Goal: Task Accomplishment & Management: Complete application form

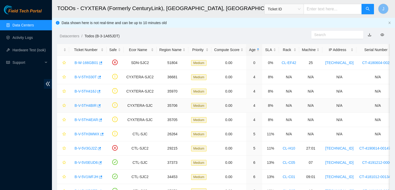
scroll to position [31, 0]
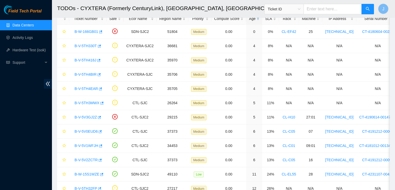
click at [26, 24] on link "Data Centers" at bounding box center [22, 25] width 21 height 4
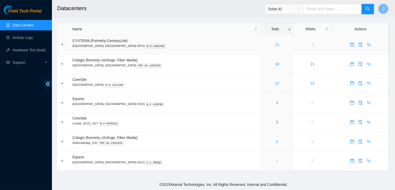
click at [275, 44] on link "19" at bounding box center [277, 45] width 4 height 4
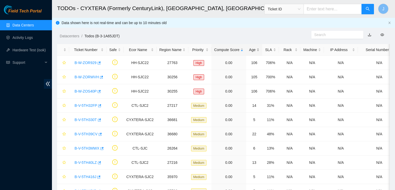
click at [257, 51] on div "Age" at bounding box center [254, 50] width 10 height 6
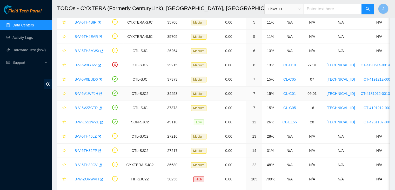
scroll to position [112, 0]
click at [91, 120] on link "B-W-15S1WZE" at bounding box center [87, 122] width 25 height 4
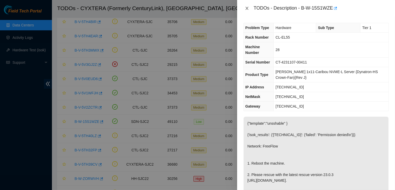
click at [246, 9] on icon "close" at bounding box center [247, 8] width 4 height 4
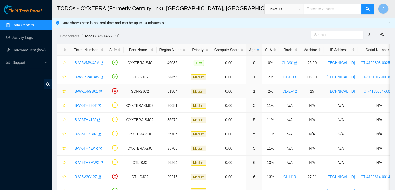
click at [86, 90] on link "B-W-166GB01" at bounding box center [87, 91] width 24 height 4
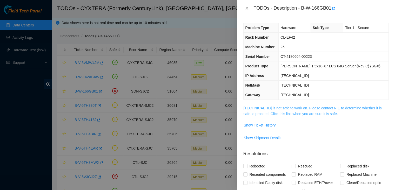
click at [289, 108] on link "23.47.148.28 is not safe to work on. Please contact NIE to determine whether it…" at bounding box center [313, 111] width 138 height 10
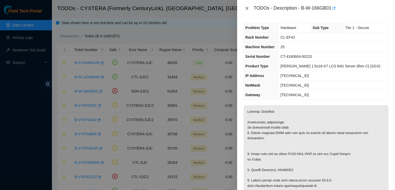
click at [246, 6] on icon "close" at bounding box center [247, 8] width 4 height 4
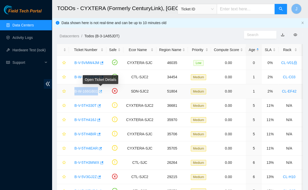
drag, startPoint x: 73, startPoint y: 92, endPoint x: 99, endPoint y: 91, distance: 26.0
click at [99, 91] on div "B-W-166GB01" at bounding box center [88, 91] width 32 height 8
copy tr "B-W-166GB01"
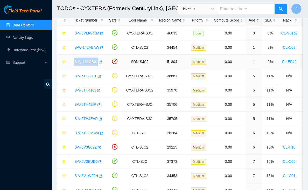
scroll to position [32, 0]
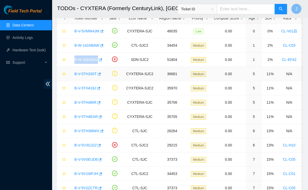
click at [93, 74] on link "B-V-5TH330T" at bounding box center [86, 74] width 22 height 4
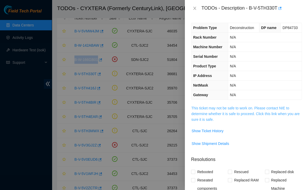
click at [263, 112] on link "This ticket may not be safe to work on. Please contact NIE to determine whether…" at bounding box center [246, 114] width 109 height 16
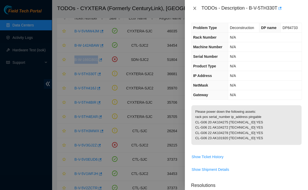
click at [194, 9] on icon "close" at bounding box center [195, 8] width 4 height 4
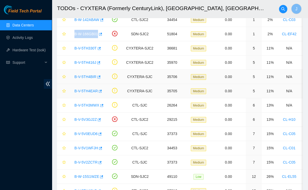
scroll to position [58, 0]
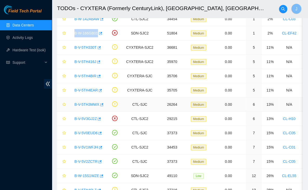
click at [90, 104] on link "B-V-5TH3MWX" at bounding box center [87, 105] width 25 height 4
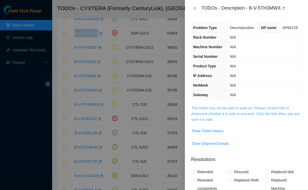
click at [206, 111] on link "This ticket may not be safe to work on. Please contact NIE to determine whether…" at bounding box center [246, 114] width 109 height 16
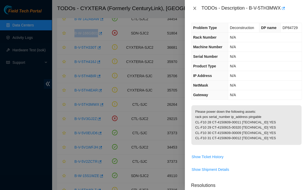
click at [195, 7] on icon "close" at bounding box center [195, 8] width 4 height 4
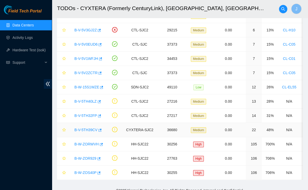
scroll to position [148, 0]
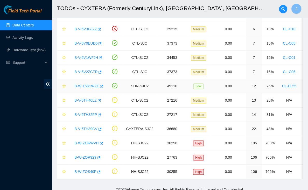
click at [91, 84] on link "B-W-15S1WZE" at bounding box center [87, 86] width 25 height 4
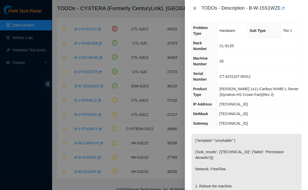
click at [194, 8] on icon "close" at bounding box center [195, 8] width 4 height 4
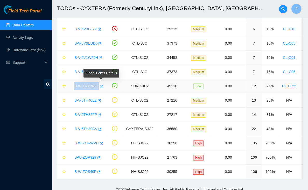
drag, startPoint x: 70, startPoint y: 85, endPoint x: 103, endPoint y: 85, distance: 32.5
click at [103, 85] on td "B-W-15S1WZE" at bounding box center [87, 86] width 37 height 14
copy tr "B-W-15S1WZE"
click at [88, 98] on link "B-V-5TH40LZ" at bounding box center [86, 100] width 22 height 4
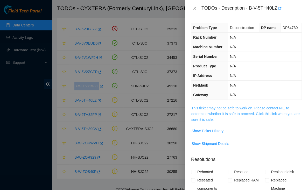
click at [228, 106] on link "This ticket may not be safe to work on. Please contact NIE to determine whether…" at bounding box center [246, 114] width 109 height 16
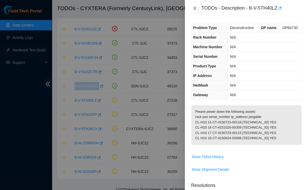
click at [195, 6] on icon "close" at bounding box center [195, 8] width 4 height 4
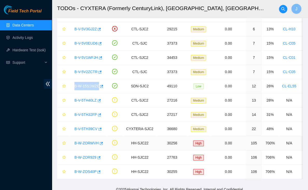
click at [82, 141] on link "B-W-ZORWVH" at bounding box center [87, 143] width 24 height 4
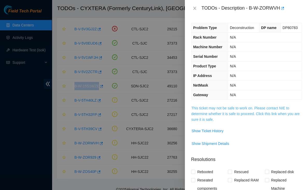
click at [207, 109] on link "This ticket may not be safe to work on. Please contact NIE to determine whether…" at bounding box center [246, 114] width 109 height 16
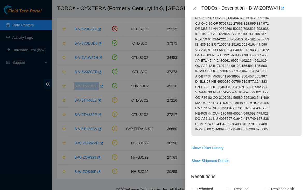
scroll to position [0, 0]
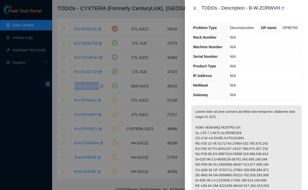
click at [195, 8] on icon "close" at bounding box center [194, 8] width 3 height 3
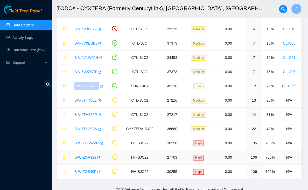
click at [78, 156] on link "B-W-ZOR929" at bounding box center [86, 158] width 22 height 4
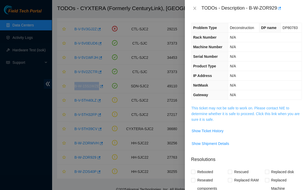
click at [248, 113] on link "This ticket may not be safe to work on. Please contact NIE to determine whether…" at bounding box center [246, 114] width 109 height 16
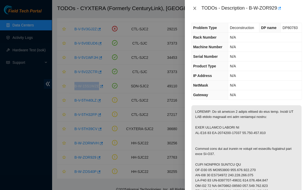
click at [194, 9] on icon "close" at bounding box center [194, 8] width 3 height 3
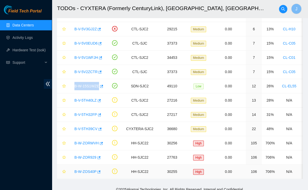
click at [86, 171] on link "B-W-ZOS40P" at bounding box center [86, 172] width 22 height 4
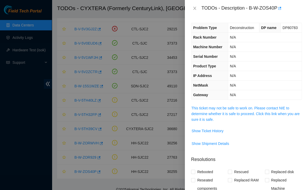
click at [218, 115] on span "This ticket may not be safe to work on. Please contact NIE to determine whether…" at bounding box center [247, 113] width 110 height 17
click at [219, 114] on link "This ticket may not be safe to work on. Please contact NIE to determine whether…" at bounding box center [246, 114] width 109 height 16
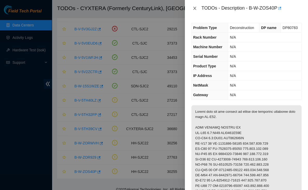
click at [195, 8] on icon "close" at bounding box center [194, 8] width 3 height 3
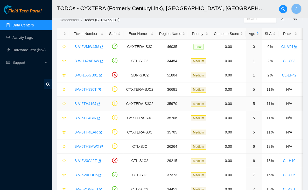
scroll to position [11, 0]
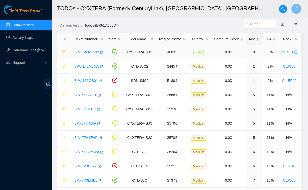
click at [89, 53] on link "B-V-5VMW4JM" at bounding box center [87, 52] width 25 height 4
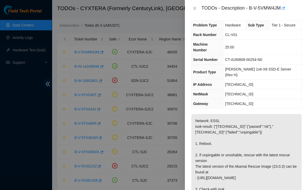
scroll to position [0, 0]
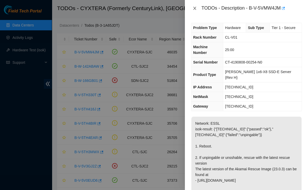
click at [195, 6] on icon "close" at bounding box center [195, 8] width 4 height 4
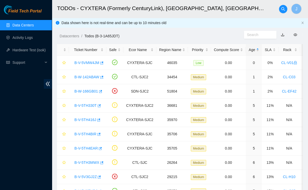
click at [30, 27] on link "Data Centers" at bounding box center [22, 25] width 21 height 4
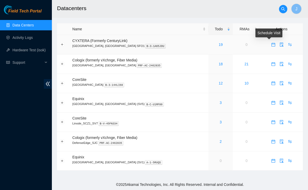
click at [272, 45] on icon "calendar" at bounding box center [274, 45] width 4 height 4
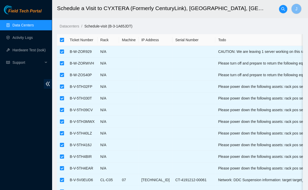
click at [62, 39] on input "checkbox" at bounding box center [62, 40] width 4 height 4
checkbox input "false"
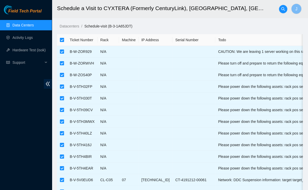
checkbox input "false"
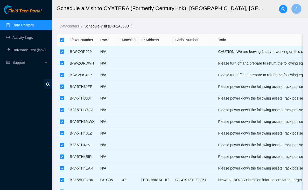
checkbox input "false"
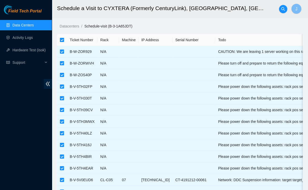
checkbox input "false"
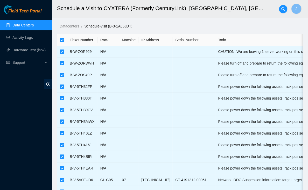
checkbox input "false"
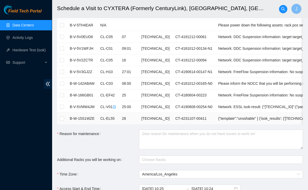
scroll to position [143, 0]
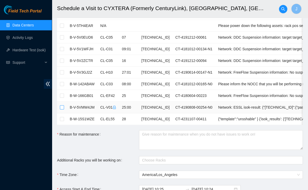
click at [62, 105] on input "checkbox" at bounding box center [62, 107] width 4 height 4
checkbox input "true"
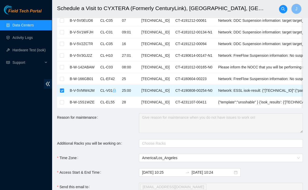
scroll to position [160, 0]
click at [168, 141] on div at bounding box center [218, 143] width 156 height 6
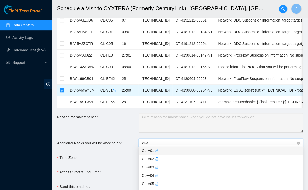
type input "cl-v0"
click at [151, 151] on div "CL-V01" at bounding box center [221, 151] width 158 height 6
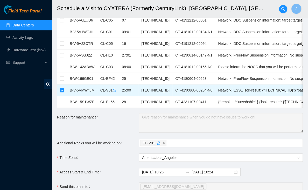
click at [118, 140] on label "Additional Racks you will be working on" at bounding box center [90, 143] width 67 height 8
click at [168, 140] on input "Additional Racks you will be working on" at bounding box center [168, 143] width 1 height 6
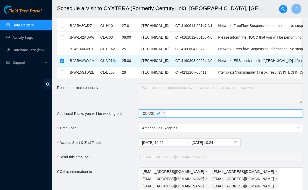
scroll to position [193, 0]
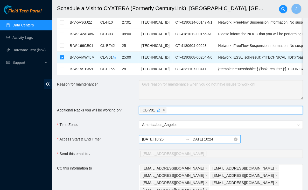
click at [170, 138] on input "2025-09-24 10:25" at bounding box center [162, 140] width 41 height 6
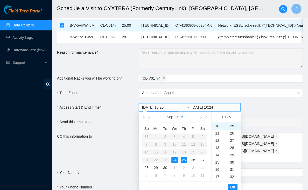
scroll to position [227, 0]
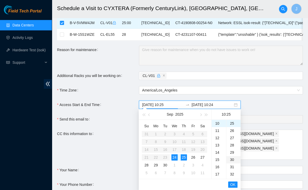
click at [232, 159] on div "30" at bounding box center [234, 159] width 14 height 7
type input "2025-09-24 10:30"
click at [233, 185] on span "OK" at bounding box center [233, 185] width 5 height 6
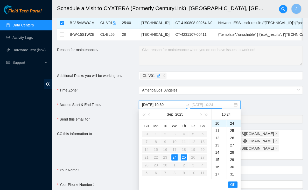
click at [175, 157] on div "24" at bounding box center [175, 157] width 6 height 6
click at [219, 147] on div "16" at bounding box center [219, 147] width 15 height 7
click at [233, 124] on div "00" at bounding box center [234, 123] width 14 height 7
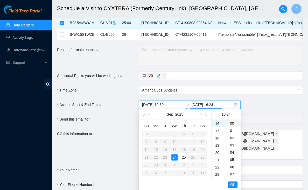
type input "2025-09-24 16:00"
click at [233, 183] on span "OK" at bounding box center [233, 185] width 5 height 6
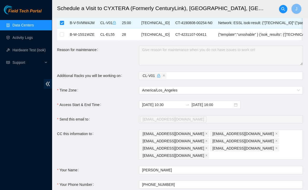
click at [127, 143] on div "CC this information to" at bounding box center [98, 145] width 82 height 30
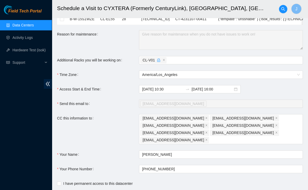
scroll to position [247, 0]
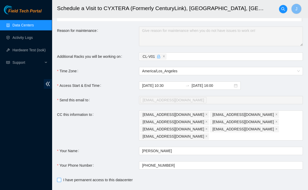
click at [96, 177] on span "I have permanent access to this datacenter" at bounding box center [98, 180] width 74 height 6
click at [61, 178] on input "I have permanent access to this datacenter" at bounding box center [59, 180] width 4 height 4
checkbox input "true"
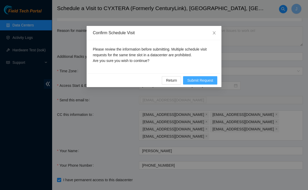
click at [205, 79] on span "Submit Request" at bounding box center [200, 81] width 26 height 6
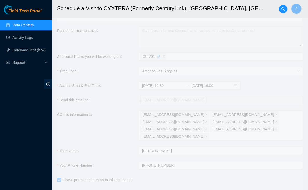
type input "2025-09-24 10:26"
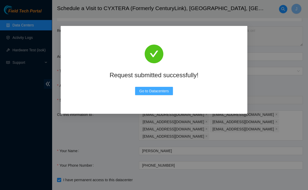
click at [169, 89] on span "Go to Datacenters" at bounding box center [154, 91] width 30 height 6
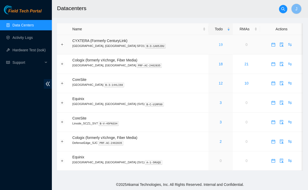
click at [219, 45] on link "19" at bounding box center [221, 45] width 4 height 4
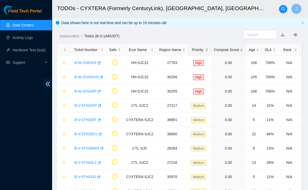
click at [202, 49] on div "Priority" at bounding box center [199, 50] width 17 height 6
click at [255, 49] on div "Age" at bounding box center [254, 50] width 10 height 6
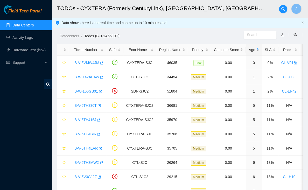
click at [255, 49] on div "Age" at bounding box center [254, 50] width 10 height 6
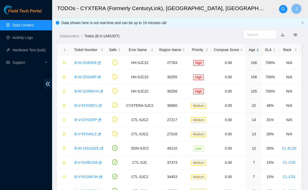
click at [255, 49] on div "Age" at bounding box center [254, 50] width 10 height 6
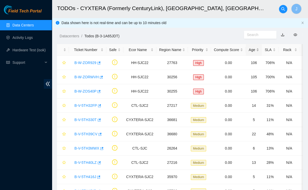
click at [255, 49] on div "Age" at bounding box center [254, 50] width 10 height 6
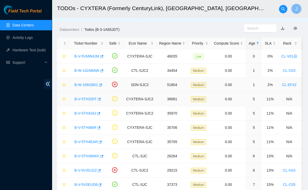
scroll to position [5, 0]
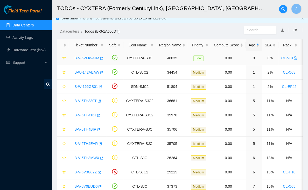
click at [72, 59] on div "B-V-5VMW4JM" at bounding box center [88, 58] width 32 height 8
click at [99, 59] on link "B-V-5VMW4JM" at bounding box center [87, 58] width 25 height 4
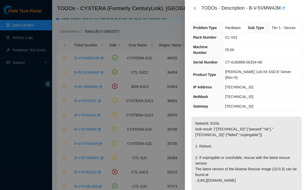
click at [253, 8] on div "TODOs - Description - B-V-5VMW4JM" at bounding box center [252, 8] width 100 height 8
click at [252, 8] on div "TODOs - Description - B-V-5VMW4JM" at bounding box center [252, 8] width 100 height 8
click at [251, 8] on div "TODOs - Description - B-V-5VMW4JM" at bounding box center [252, 8] width 100 height 8
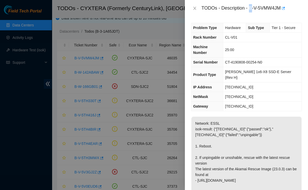
click at [251, 8] on div "TODOs - Description - B-V-5VMW4JM" at bounding box center [252, 8] width 100 height 8
click at [283, 8] on div "TODOs - Description - B-V-5VMW4JM" at bounding box center [252, 8] width 100 height 8
copy div "B-V-5VMW4JM"
click at [197, 10] on button "Close" at bounding box center [194, 8] width 7 height 5
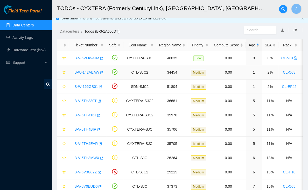
click at [87, 73] on link "B-W-142ABAW" at bounding box center [87, 72] width 25 height 4
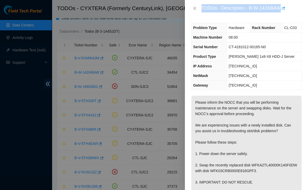
click at [250, 14] on div "TODOs - Description - B-W-142ABAW" at bounding box center [246, 8] width 123 height 17
click at [195, 7] on icon "close" at bounding box center [195, 8] width 4 height 4
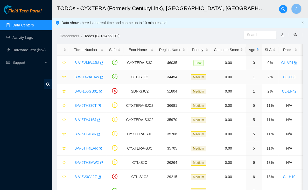
click at [74, 78] on div "B-W-142ABAW" at bounding box center [88, 77] width 32 height 8
click at [78, 76] on link "B-W-142ABAW" at bounding box center [87, 77] width 25 height 4
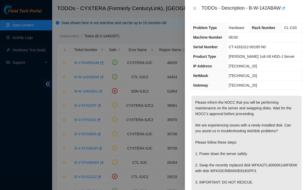
click at [251, 9] on div "TODOs - Description - B-W-142ABAW" at bounding box center [252, 8] width 100 height 8
click at [281, 9] on div "TODOs - Description - B-W-142ABAW" at bounding box center [252, 8] width 100 height 8
copy div "B-W-142ABAW"
click at [194, 9] on icon "close" at bounding box center [195, 8] width 4 height 4
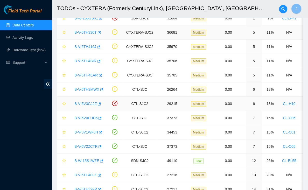
scroll to position [74, 0]
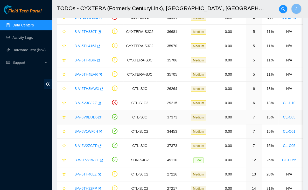
click at [83, 116] on link "B-V-5V0EUD6" at bounding box center [86, 117] width 23 height 4
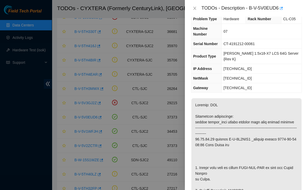
scroll to position [0, 0]
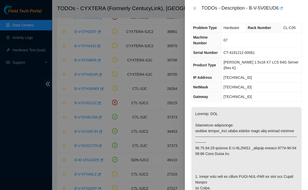
click at [251, 9] on div "TODOs - Description - B-V-5V0EUD6" at bounding box center [252, 8] width 100 height 8
click at [280, 8] on div "TODOs - Description - B-V-5V0EUD6" at bounding box center [252, 8] width 100 height 8
copy div "B-V-5V0EUD6"
click at [194, 10] on icon "close" at bounding box center [195, 8] width 4 height 4
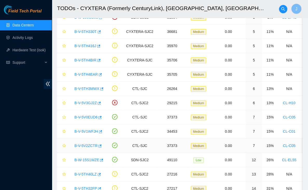
click at [89, 144] on link "B-V-5V2ZCTR" at bounding box center [86, 146] width 23 height 4
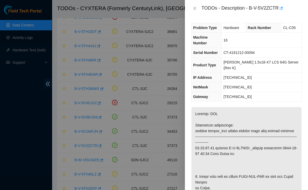
click at [258, 20] on div "Problem Type Hardware Rack Number CL-C05 Machine Number 16 Serial Number CT-419…" at bounding box center [246, 104] width 123 height 174
click at [252, 9] on div "TODOs - Description - B-V-5V2ZCTR" at bounding box center [252, 8] width 100 height 8
click at [279, 8] on div "TODOs - Description - B-V-5V2ZCTR" at bounding box center [252, 8] width 100 height 8
copy div "B-V-5V2ZCTR"
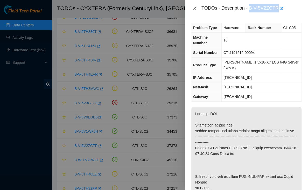
click at [195, 8] on icon "close" at bounding box center [195, 8] width 4 height 4
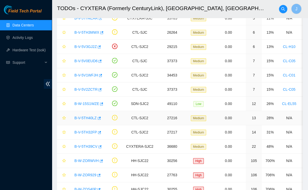
scroll to position [129, 0]
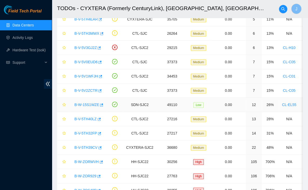
click at [87, 104] on link "B-W-15S1WZE" at bounding box center [87, 105] width 25 height 4
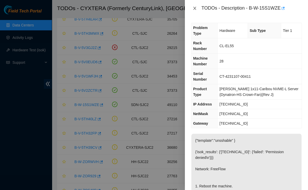
click at [194, 8] on icon "close" at bounding box center [195, 8] width 4 height 4
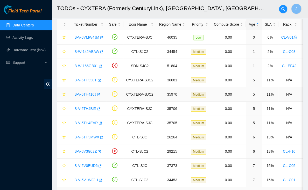
scroll to position [24, 0]
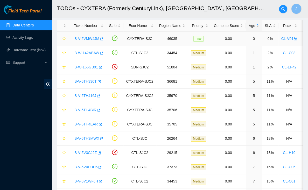
click at [96, 39] on link "B-V-5VMW4JM" at bounding box center [87, 39] width 25 height 4
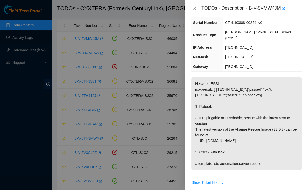
scroll to position [37, 0]
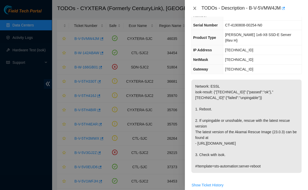
click at [195, 9] on icon "close" at bounding box center [194, 8] width 3 height 3
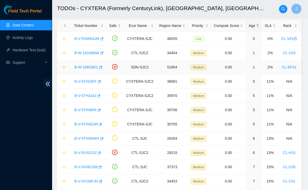
scroll to position [54, 0]
click at [79, 52] on link "B-W-142ABAW" at bounding box center [87, 53] width 25 height 4
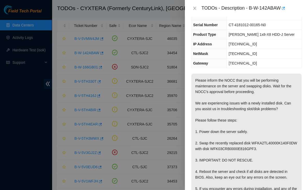
scroll to position [11, 0]
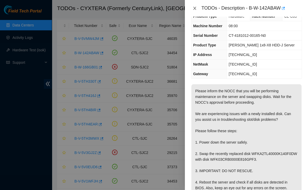
click at [194, 7] on icon "close" at bounding box center [195, 8] width 4 height 4
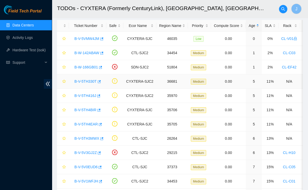
scroll to position [14, 0]
click at [90, 165] on link "B-V-5V0EUD6" at bounding box center [86, 167] width 23 height 4
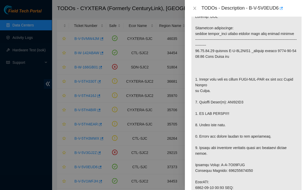
scroll to position [99, 0]
